Goal: Task Accomplishment & Management: Manage account settings

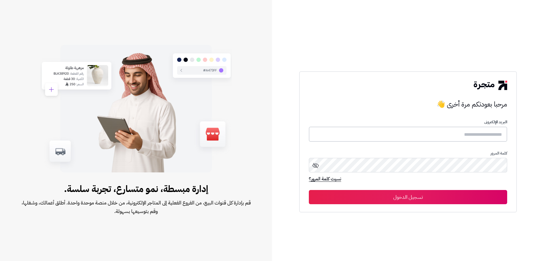
type input "**********"
click at [466, 191] on button "تسجيل الدخول" at bounding box center [408, 196] width 198 height 14
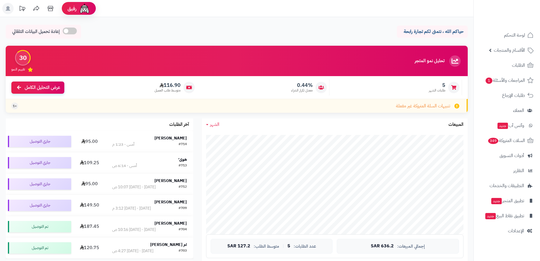
click at [502, 72] on ul "لوحة التحكم الأقسام والمنتجات المنتجات الأقسام الماركات مواصفات المنتجات مواصفا…" at bounding box center [507, 132] width 66 height 209
click at [501, 68] on link "الطلبات" at bounding box center [507, 65] width 60 height 14
